Goal: Find specific page/section: Find specific page/section

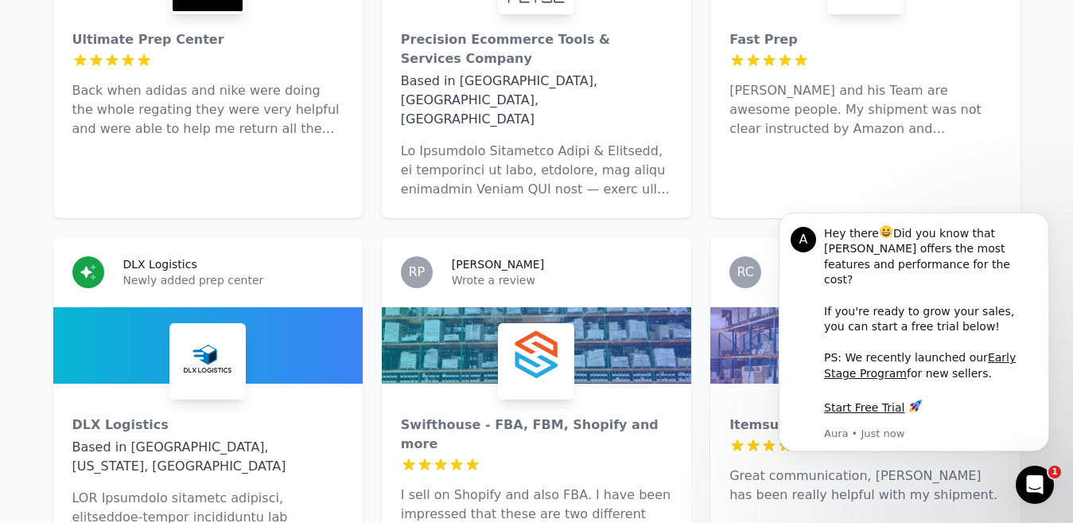
scroll to position [3022, 0]
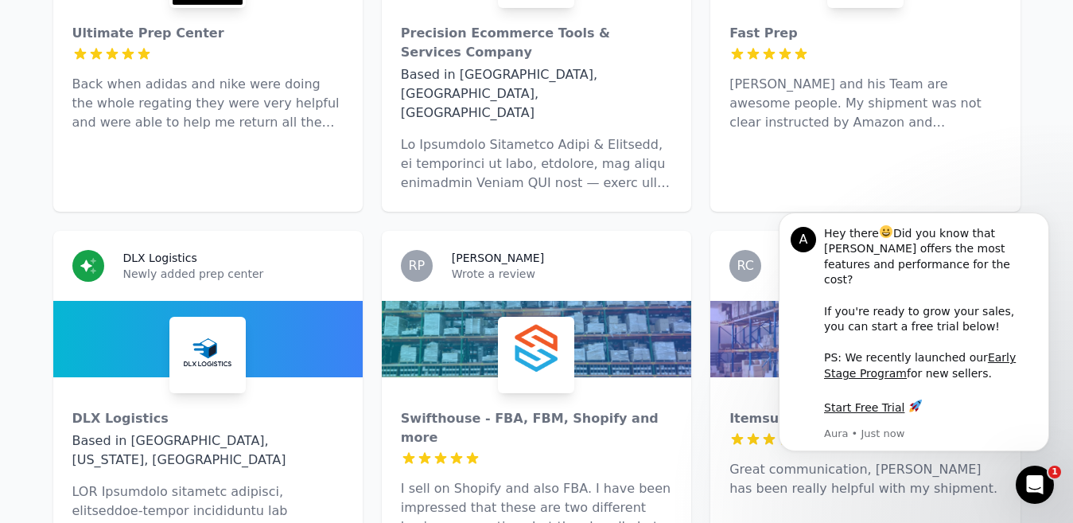
click at [1021, 465] on body "A Hey there Did you know that [PERSON_NAME] offers the most features and perfor…" at bounding box center [913, 343] width 305 height 262
click at [1045, 221] on icon "Dismiss notification" at bounding box center [1044, 216] width 9 height 9
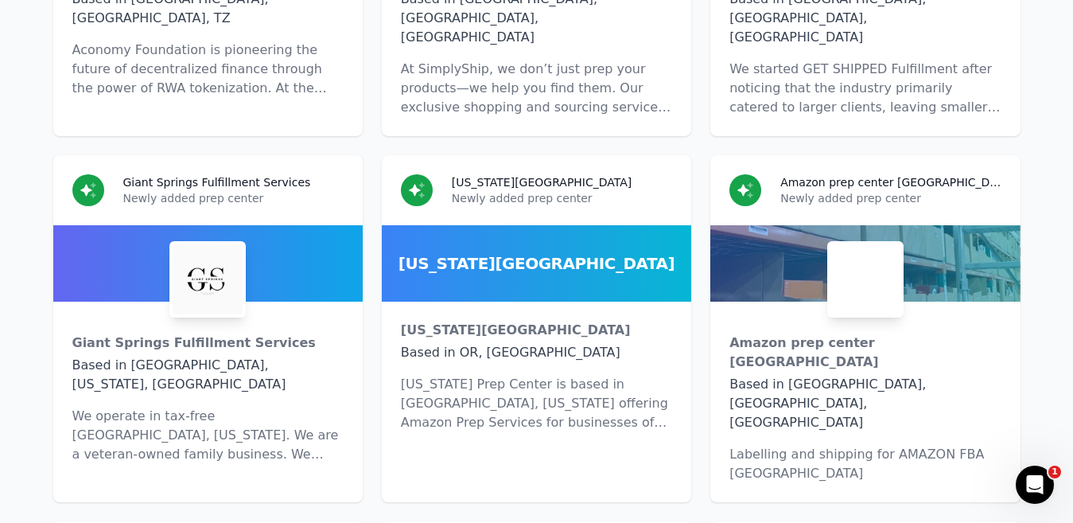
scroll to position [10181, 0]
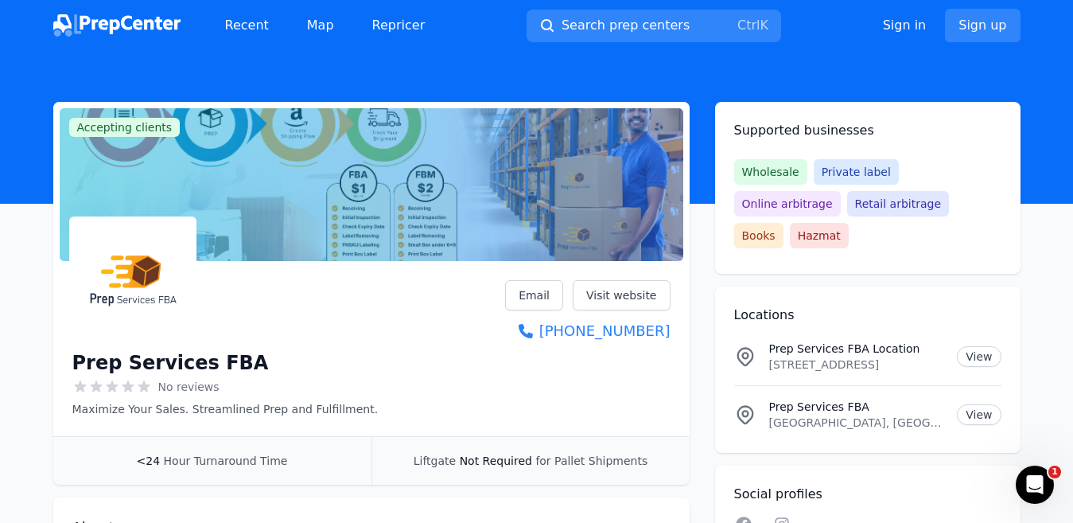
click at [975, 189] on div "Wholesale Private label Online arbitrage Retail arbitrage Books Hazmat" at bounding box center [867, 203] width 267 height 89
click at [841, 191] on span "Online arbitrage" at bounding box center [787, 203] width 107 height 25
